Goal: Task Accomplishment & Management: Manage account settings

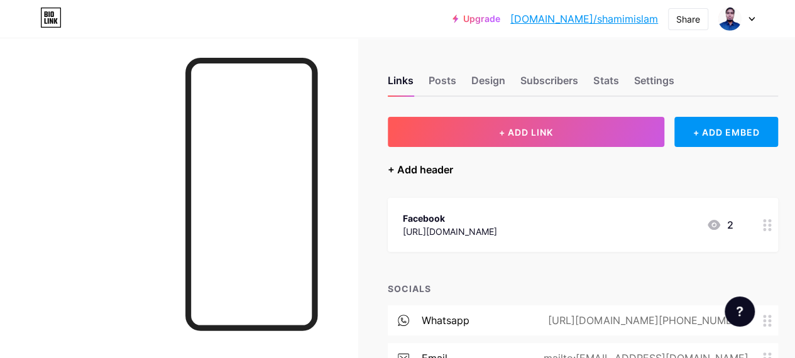
click at [413, 170] on div "+ Add header" at bounding box center [420, 169] width 65 height 15
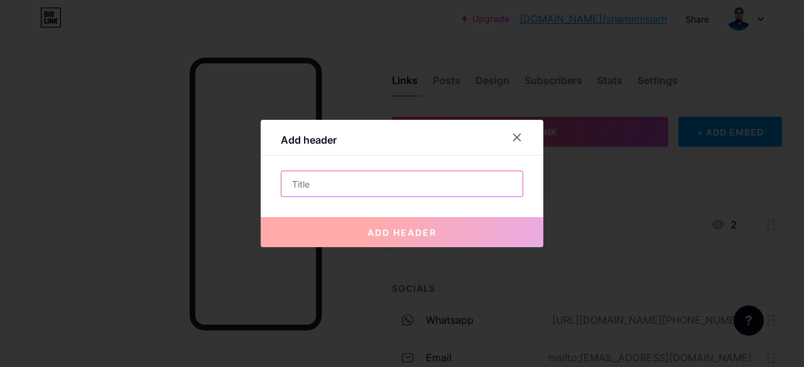
click at [349, 185] on input "text" at bounding box center [401, 183] width 241 height 25
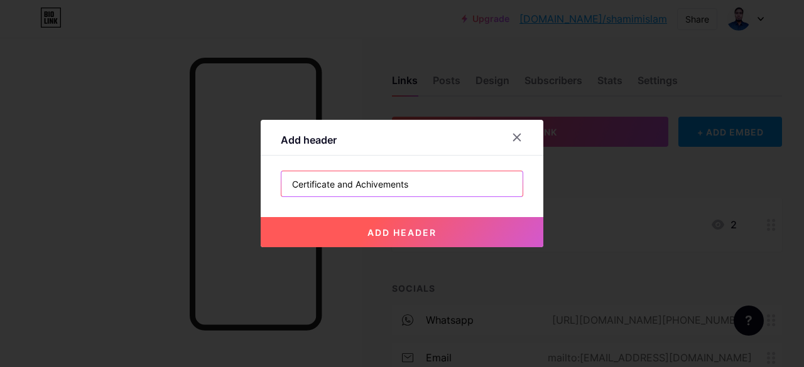
type input "Certificate and Achivements"
click at [369, 232] on span "add header" at bounding box center [401, 232] width 69 height 11
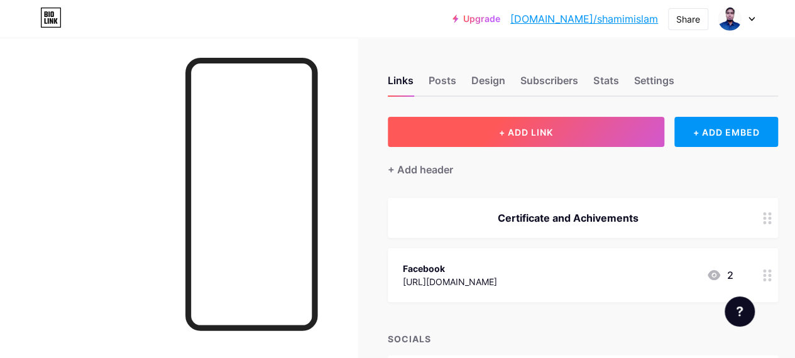
click at [544, 130] on span "+ ADD LINK" at bounding box center [526, 132] width 54 height 11
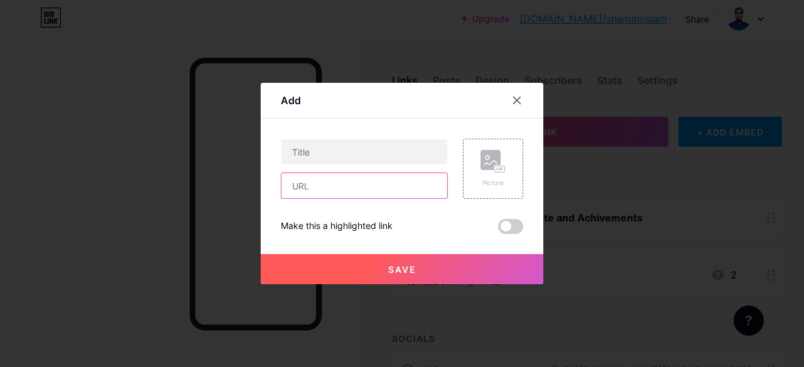
click at [331, 188] on input "text" at bounding box center [364, 185] width 166 height 25
paste input "https://drive.google.com/file/d/1-GGWIobmqtIy4TsIZ6QW9RrrqyV9Jq2I/view?usp=driv…"
type input "https://drive.google.com/file/d/1-GGWIobmqtIy4TsIZ6QW9RrrqyV9Jq2I/view?usp=driv…"
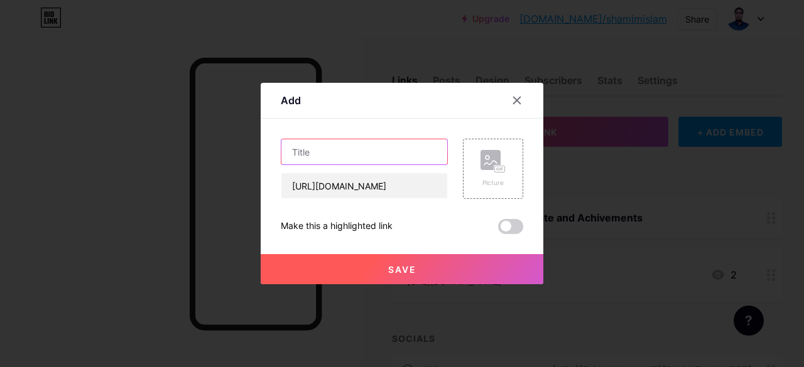
click at [334, 155] on input "text" at bounding box center [364, 151] width 166 height 25
type input "Basic Logistics Management Training"
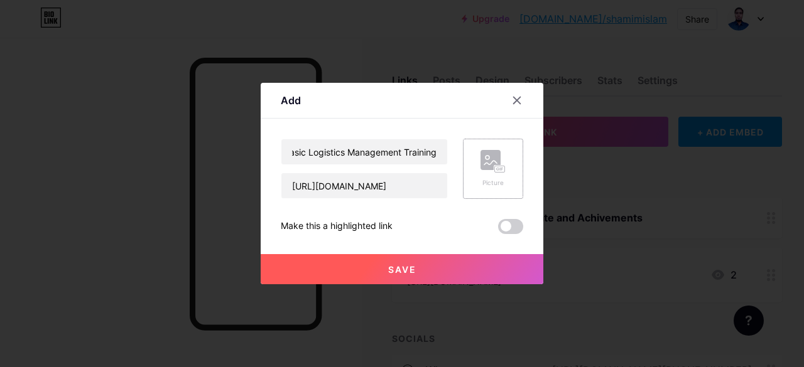
click at [488, 161] on rect at bounding box center [490, 160] width 20 height 20
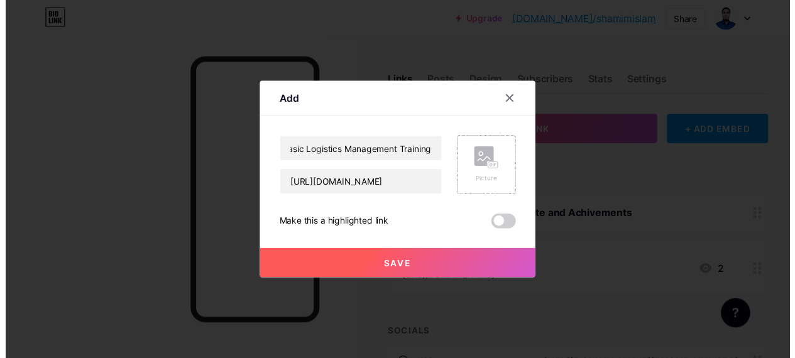
scroll to position [0, 0]
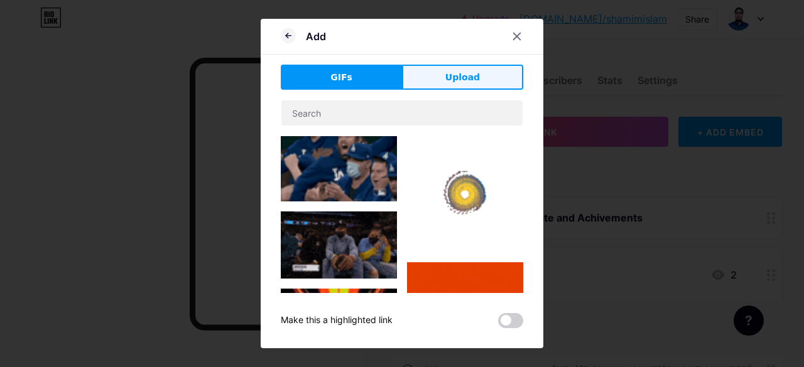
click at [492, 77] on button "Upload" at bounding box center [462, 77] width 121 height 25
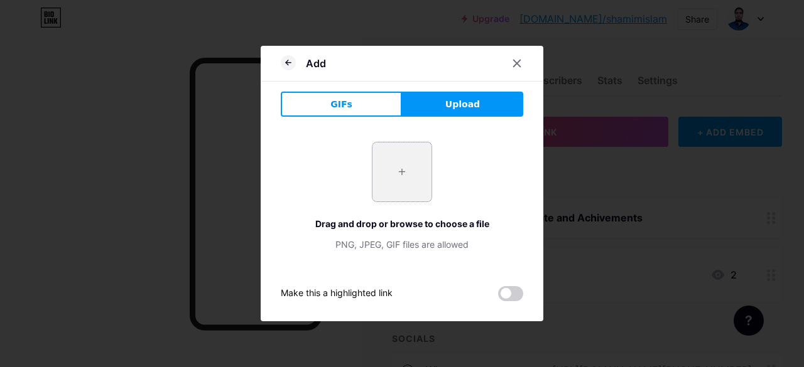
click at [401, 176] on input "file" at bounding box center [401, 172] width 59 height 59
type input "C:\fakepath\Screenshot 2025-10-14 104116.png"
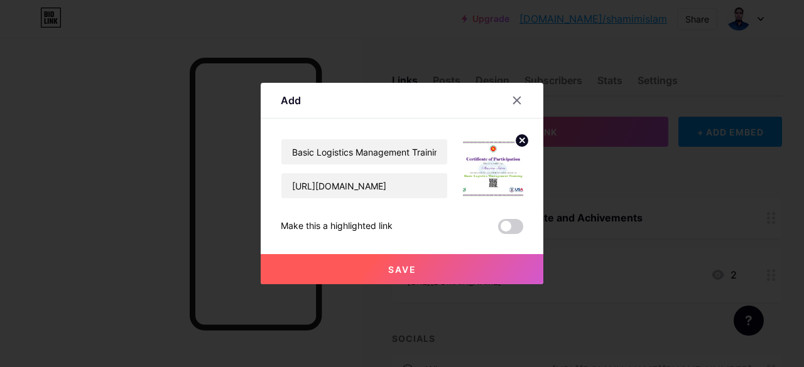
click at [376, 266] on button "Save" at bounding box center [402, 269] width 283 height 30
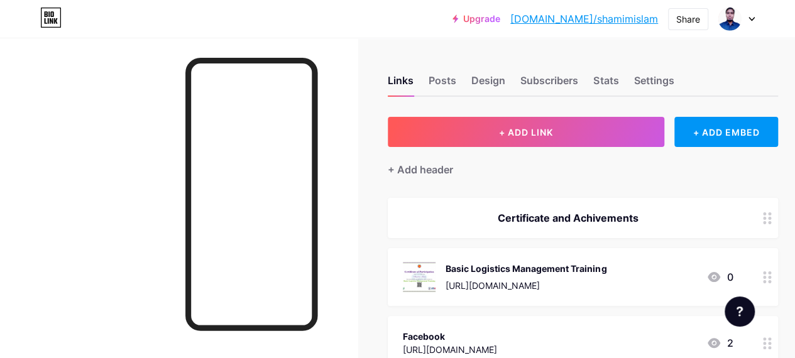
click at [611, 21] on link "[DOMAIN_NAME]/shamimislam" at bounding box center [584, 18] width 148 height 15
click at [664, 71] on div "Links Posts Design Subscribers Stats Settings" at bounding box center [583, 75] width 390 height 44
click at [662, 81] on div "Settings" at bounding box center [653, 84] width 40 height 23
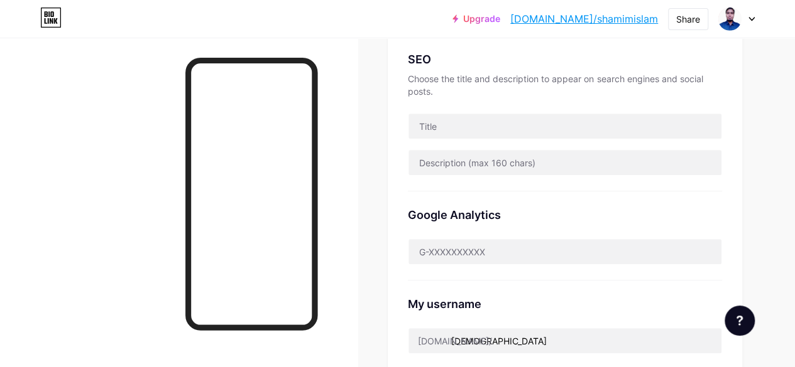
scroll to position [195, 0]
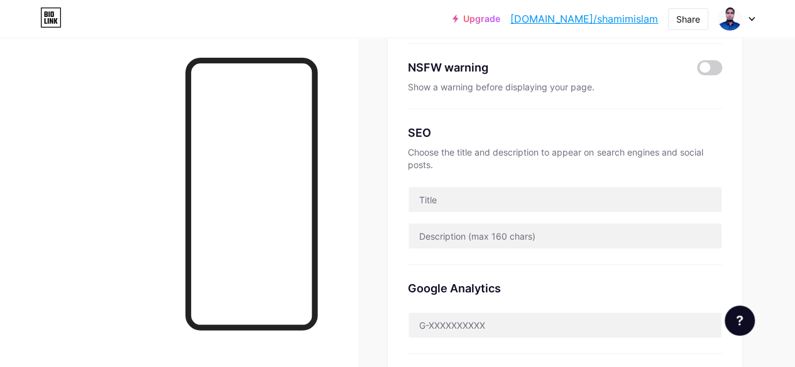
click at [746, 17] on div at bounding box center [736, 19] width 36 height 23
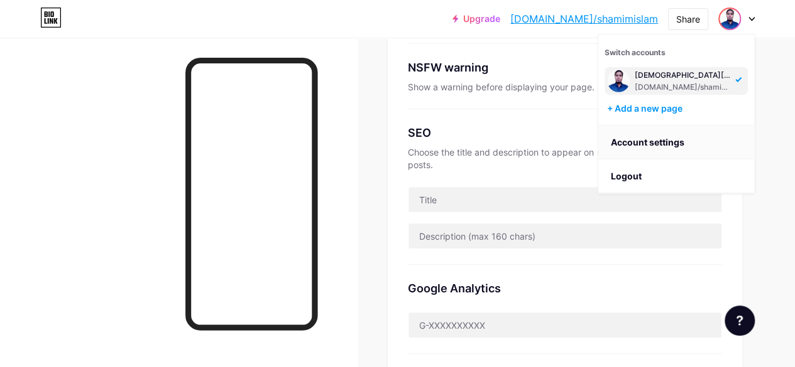
click at [659, 144] on link "Account settings" at bounding box center [676, 143] width 156 height 34
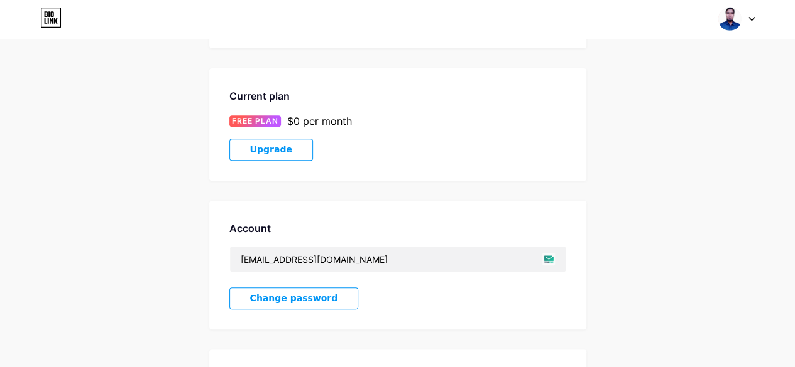
scroll to position [251, 0]
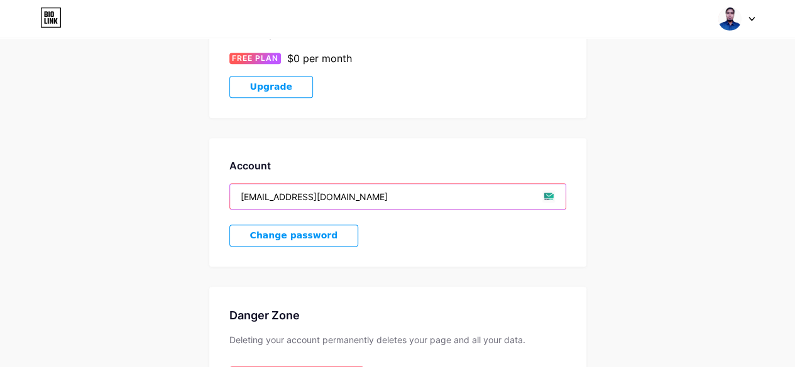
click at [399, 184] on input "[EMAIL_ADDRESS][DOMAIN_NAME]" at bounding box center [397, 196] width 335 height 25
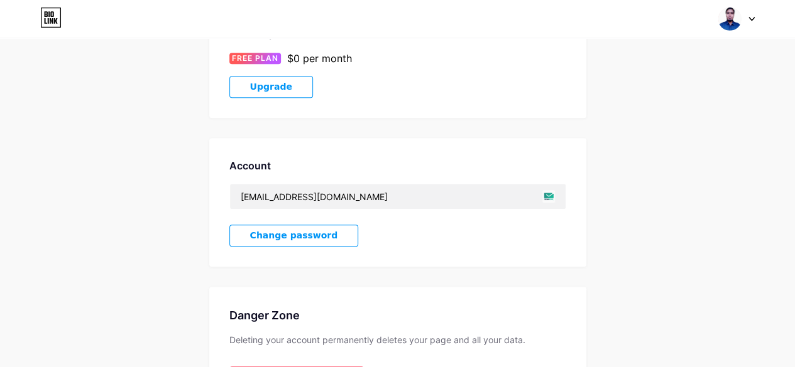
click at [384, 227] on div "Account shamimislam6098@gmail.com Change password" at bounding box center [397, 202] width 377 height 129
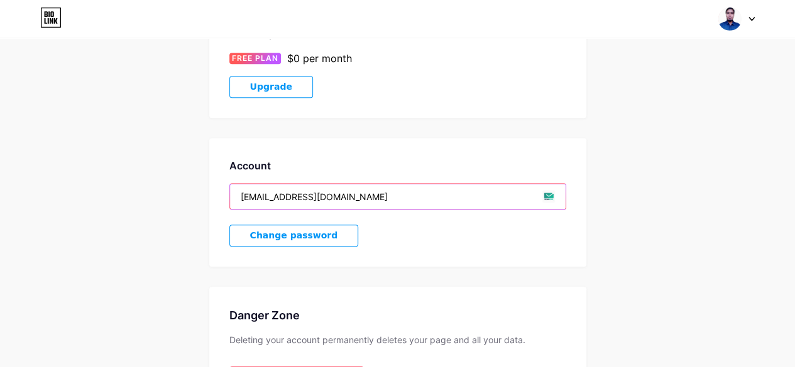
click at [313, 185] on input "[EMAIL_ADDRESS][DOMAIN_NAME]" at bounding box center [397, 196] width 335 height 25
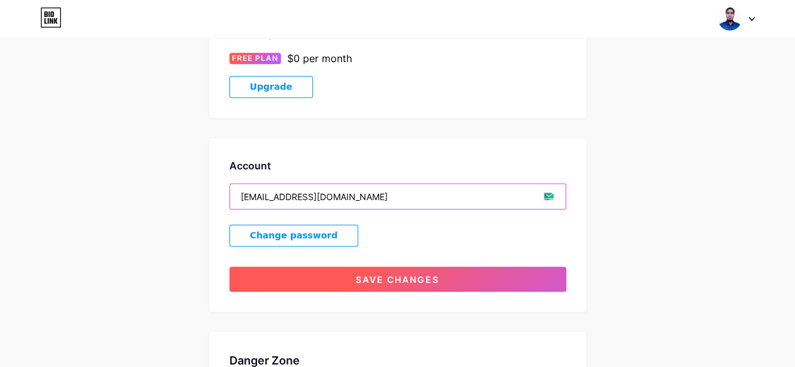
type input "shamimislam6669@gmail.com"
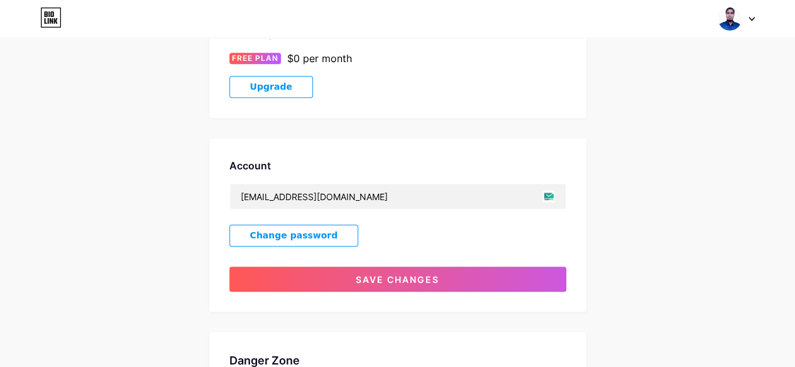
drag, startPoint x: 441, startPoint y: 260, endPoint x: 446, endPoint y: 246, distance: 15.3
click at [440, 267] on button "Save changes" at bounding box center [397, 279] width 337 height 25
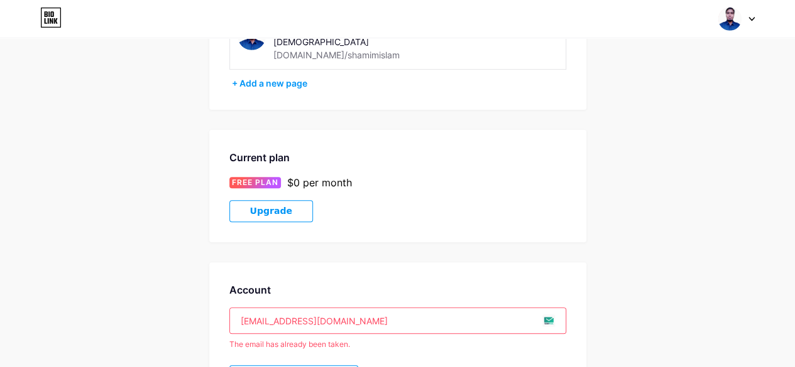
scroll to position [188, 0]
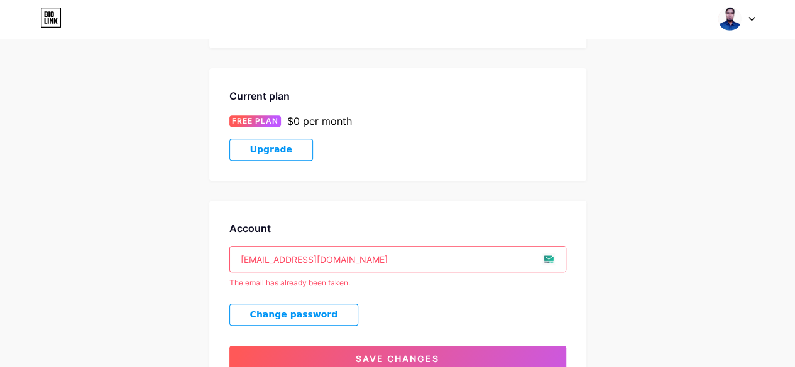
click at [562, 221] on div "Account" at bounding box center [397, 228] width 337 height 15
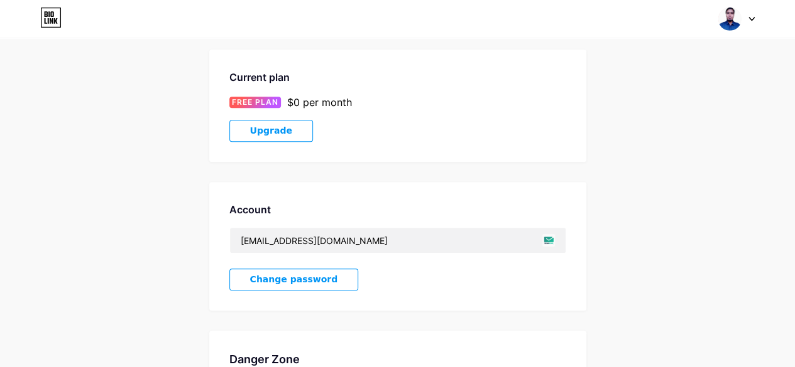
scroll to position [188, 0]
